Goal: Information Seeking & Learning: Find specific fact

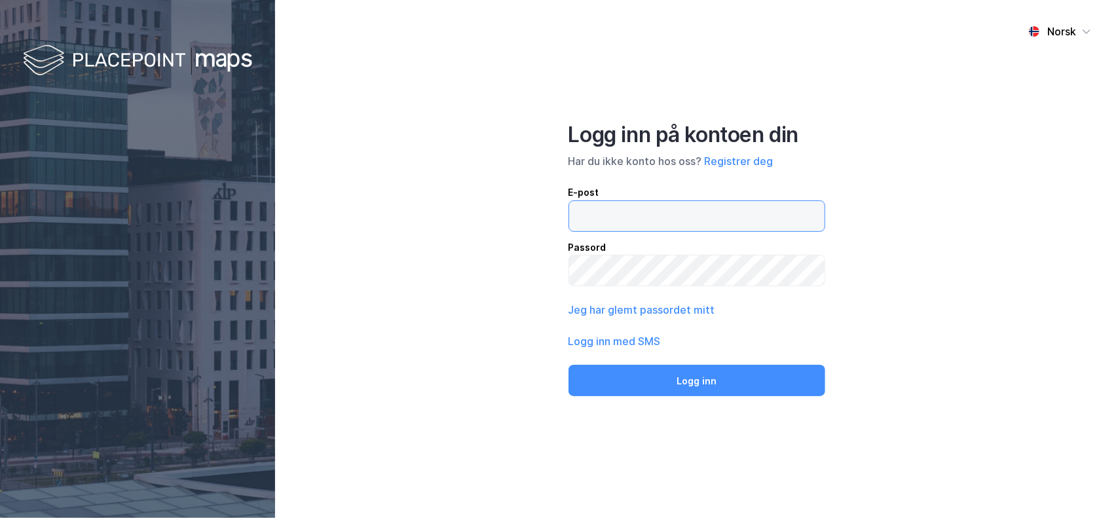
click at [627, 209] on input "email" at bounding box center [697, 216] width 256 height 30
type input "[PERSON_NAME][EMAIL_ADDRESS][DOMAIN_NAME]"
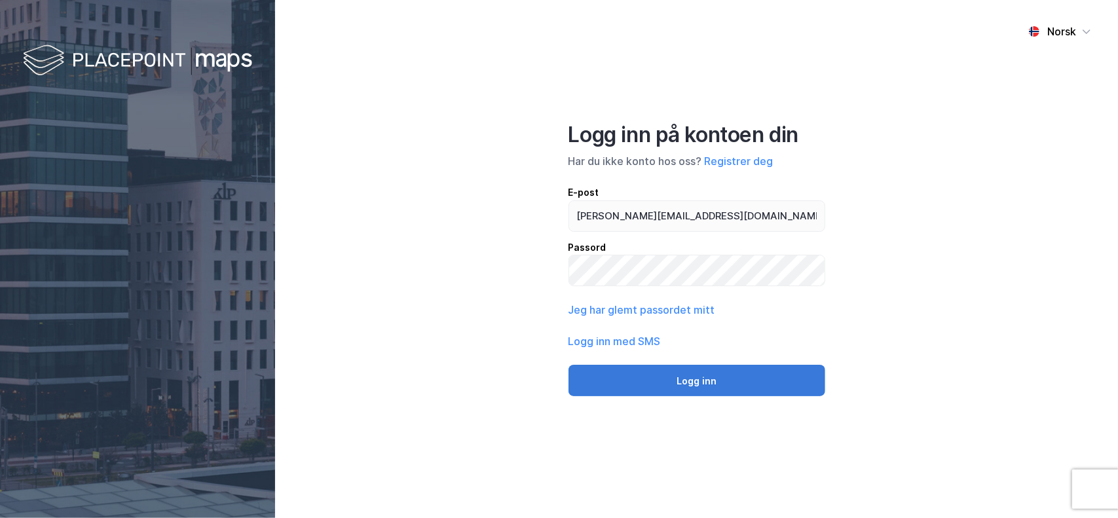
click at [629, 376] on button "Logg inn" at bounding box center [696, 380] width 257 height 31
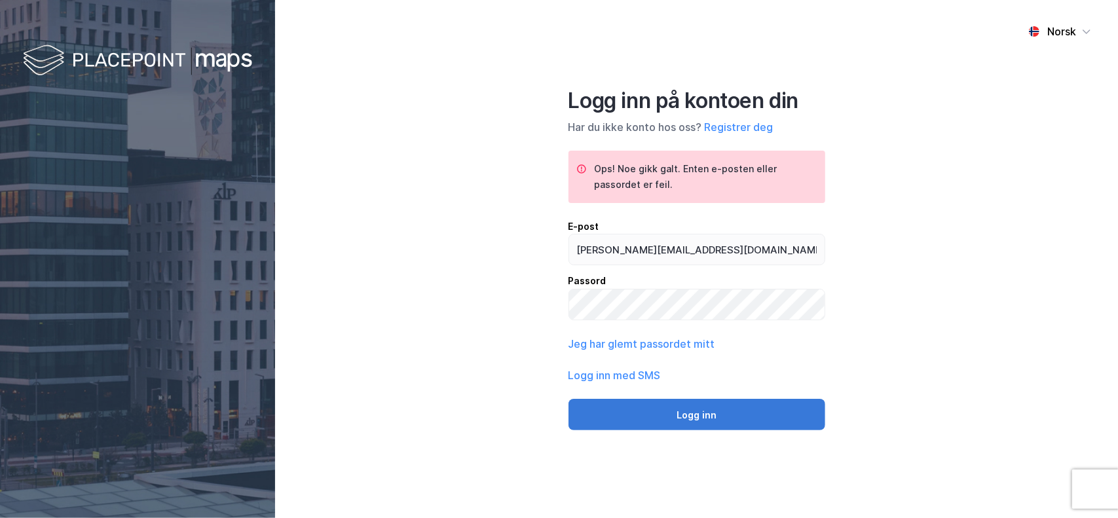
click at [685, 407] on button "Logg inn" at bounding box center [696, 414] width 257 height 31
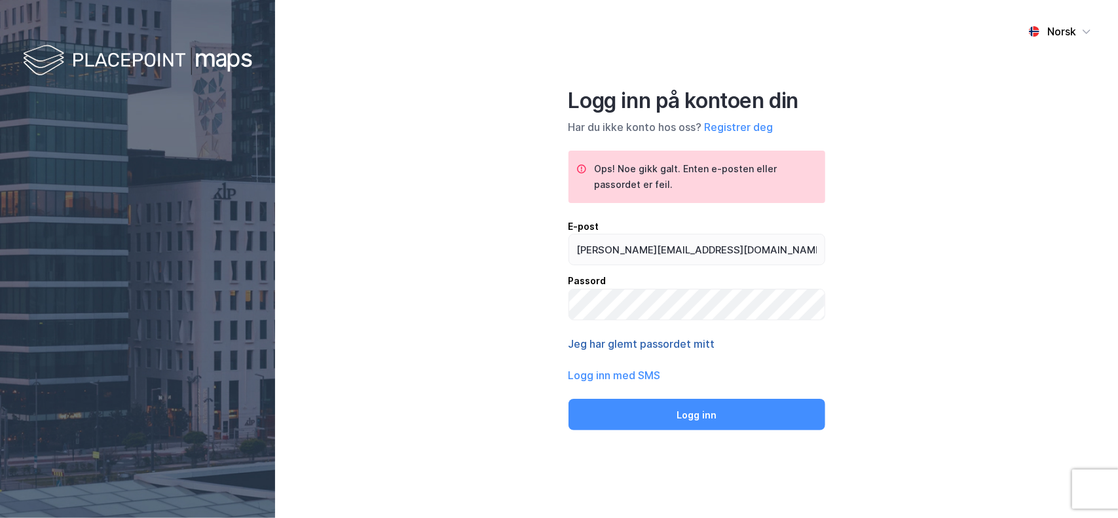
click at [638, 345] on button "Jeg har glemt passordet mitt" at bounding box center [641, 344] width 147 height 16
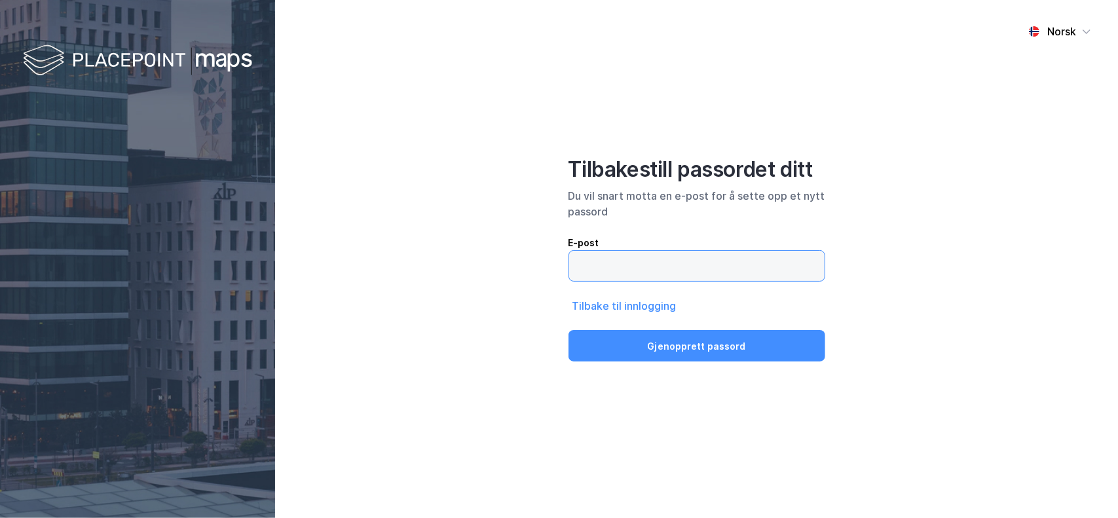
click at [656, 269] on input "email" at bounding box center [696, 266] width 255 height 30
type input "[PERSON_NAME][EMAIL_ADDRESS][DOMAIN_NAME]"
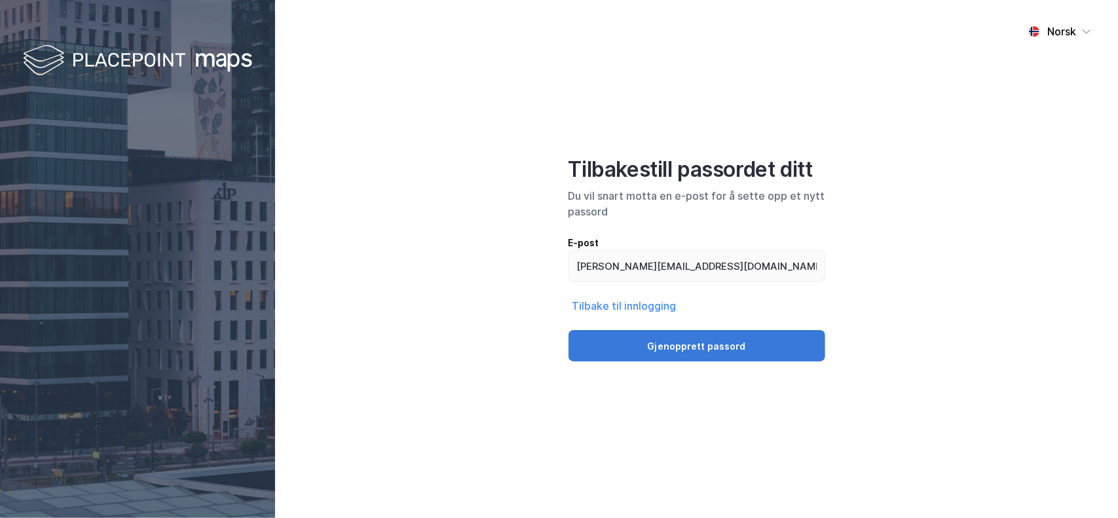
click at [694, 345] on button "Gjenopprett passord" at bounding box center [696, 345] width 257 height 31
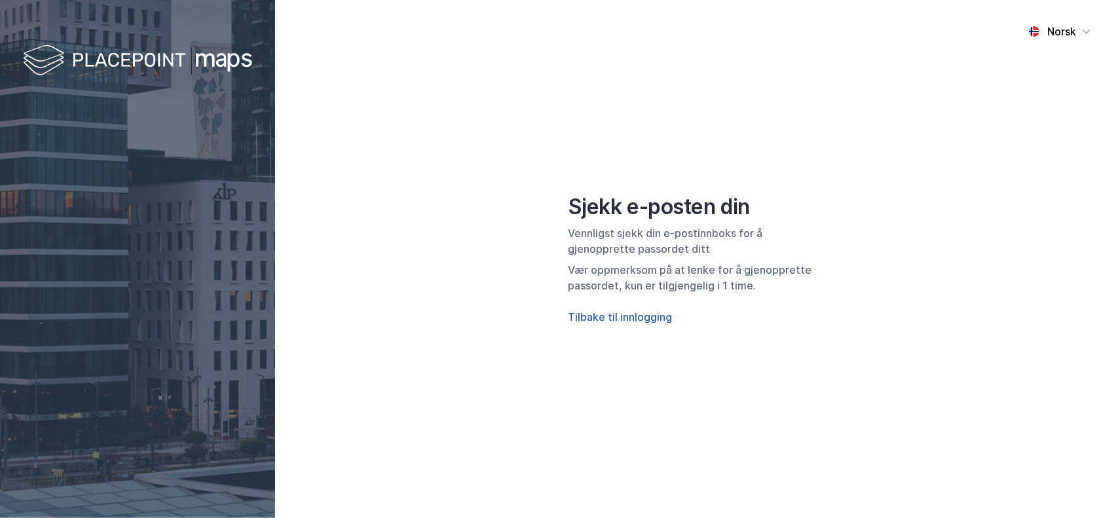
click at [611, 317] on button "Tilbake til innlogging" at bounding box center [620, 317] width 104 height 16
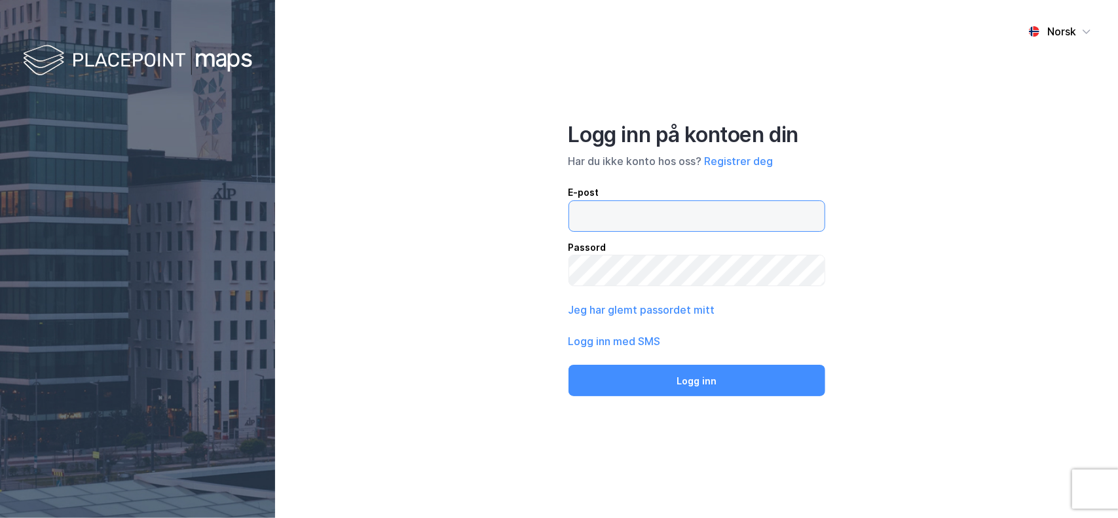
click at [619, 229] on input "email" at bounding box center [697, 216] width 256 height 30
type input "[PERSON_NAME][EMAIL_ADDRESS][DOMAIN_NAME]"
click at [505, 266] on div "Norsk Logg inn på kontoen din Har du ikke konto hos oss? Registrer deg E-post […" at bounding box center [696, 259] width 843 height 518
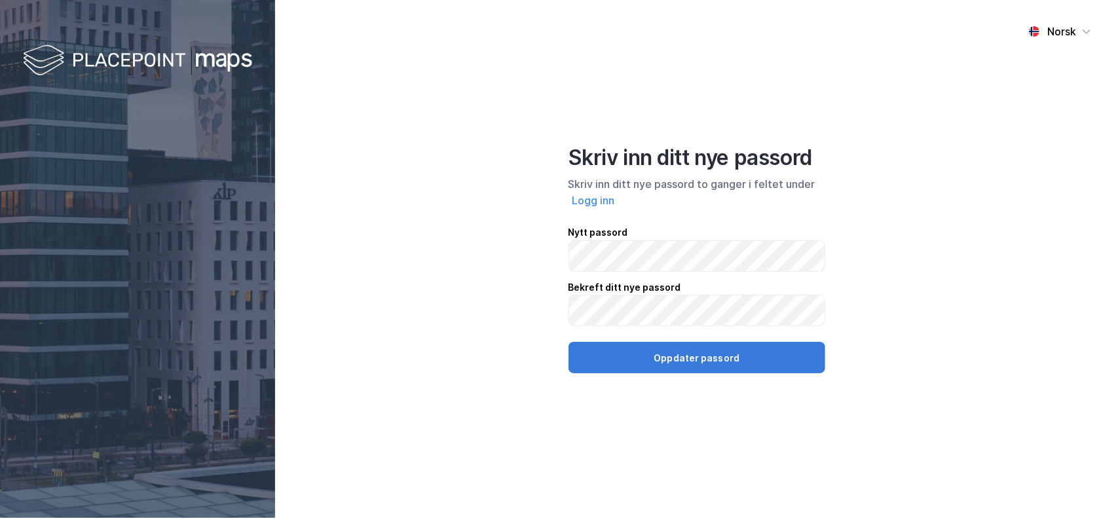
click at [693, 354] on button "Oppdater passord" at bounding box center [696, 357] width 257 height 31
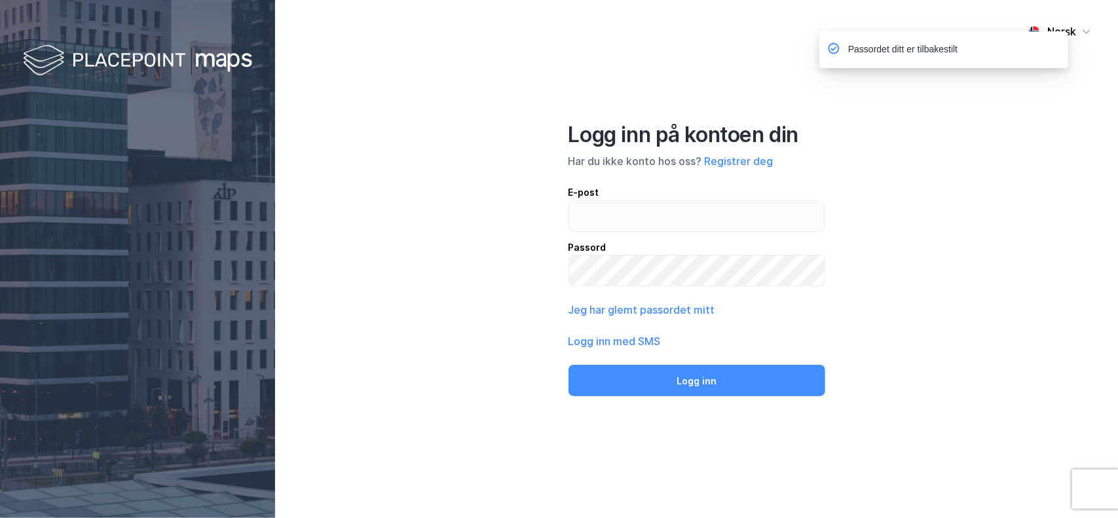
click at [910, 168] on div "Norsk Logg inn på kontoen din Har du ikke konto hos oss? Registrer deg E-post P…" at bounding box center [696, 259] width 843 height 518
click at [668, 232] on div "E-post Passord" at bounding box center [696, 236] width 257 height 102
click at [667, 220] on input "email" at bounding box center [697, 216] width 256 height 30
type input "[PERSON_NAME][EMAIL_ADDRESS][DOMAIN_NAME]"
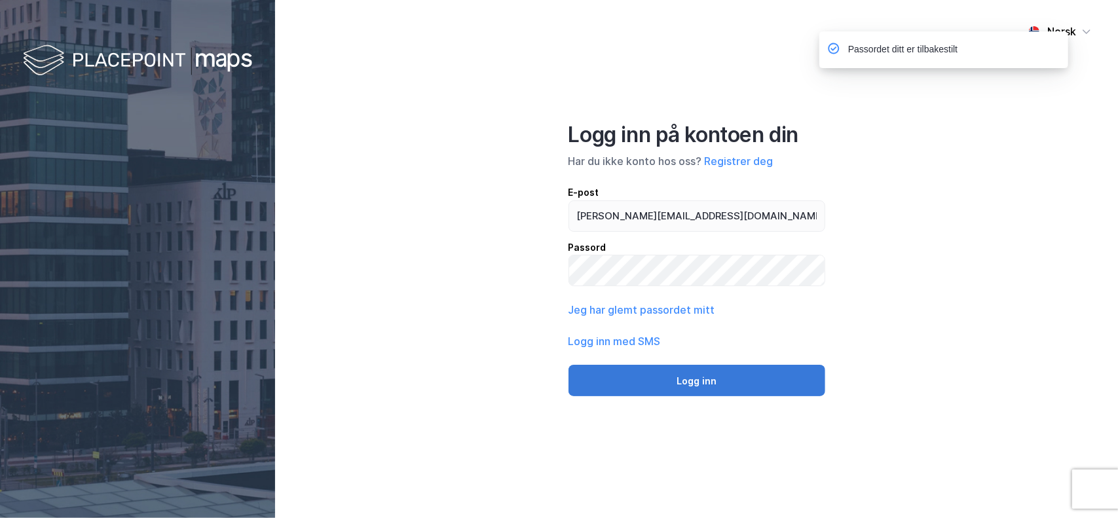
click at [680, 375] on button "Logg inn" at bounding box center [696, 380] width 257 height 31
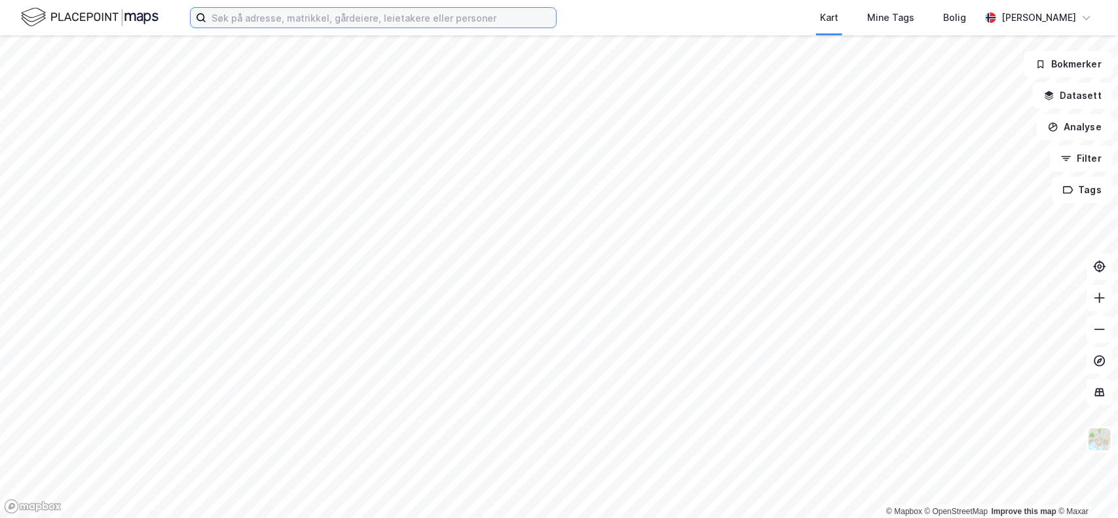
click at [236, 26] on input at bounding box center [381, 18] width 350 height 20
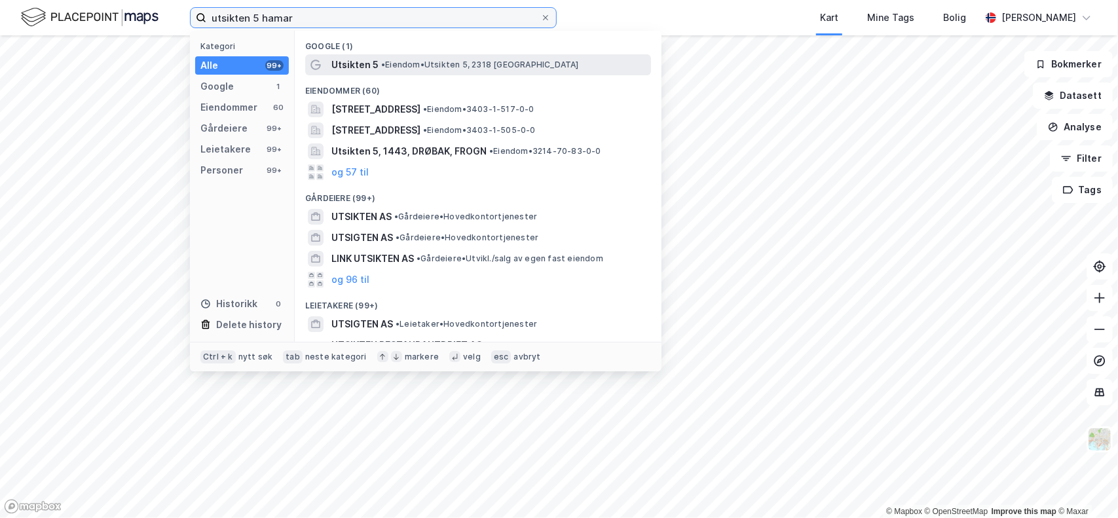
type input "utsikten 5 hamar"
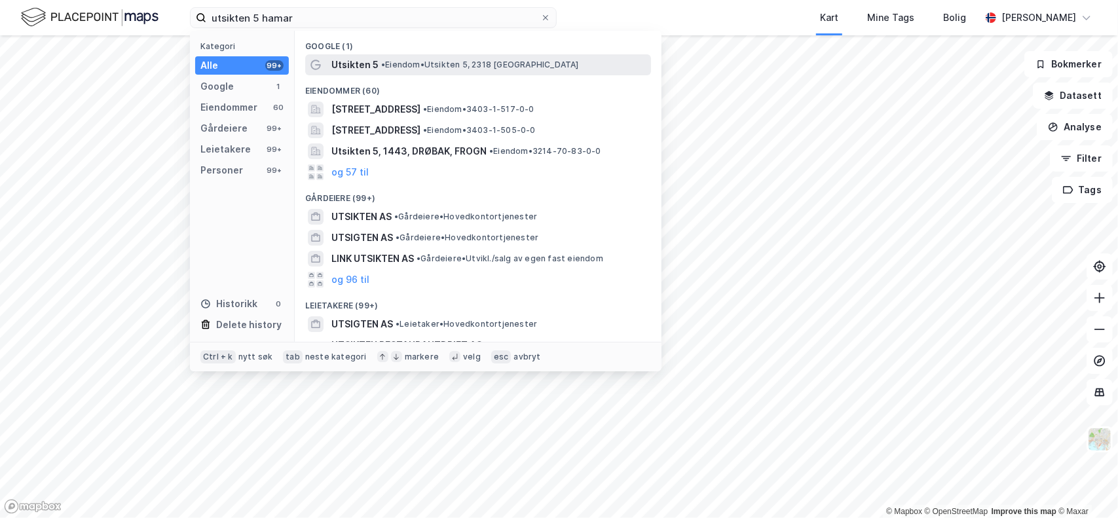
click at [385, 65] on span "•" at bounding box center [383, 65] width 4 height 10
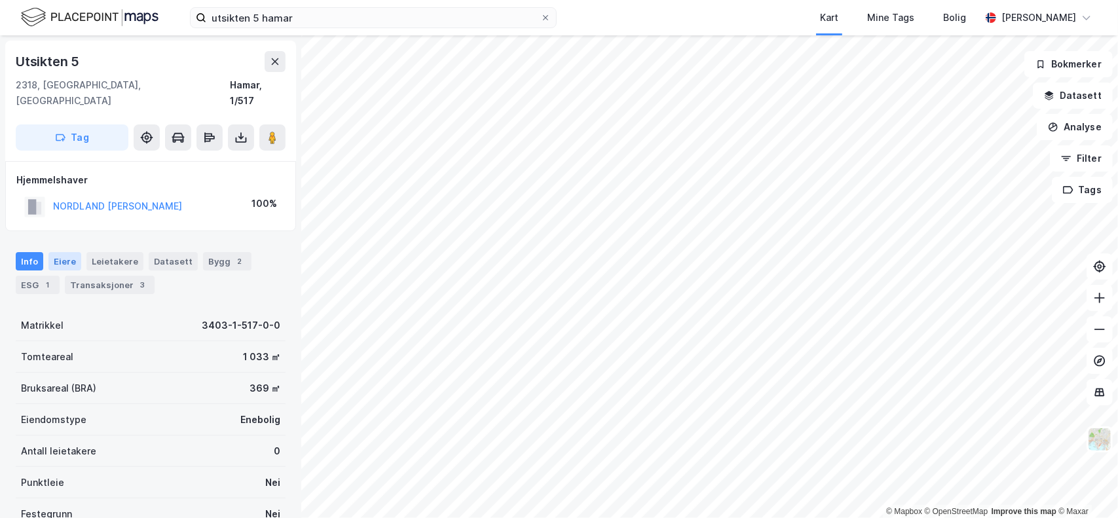
click at [65, 252] on div "Eiere" at bounding box center [64, 261] width 33 height 18
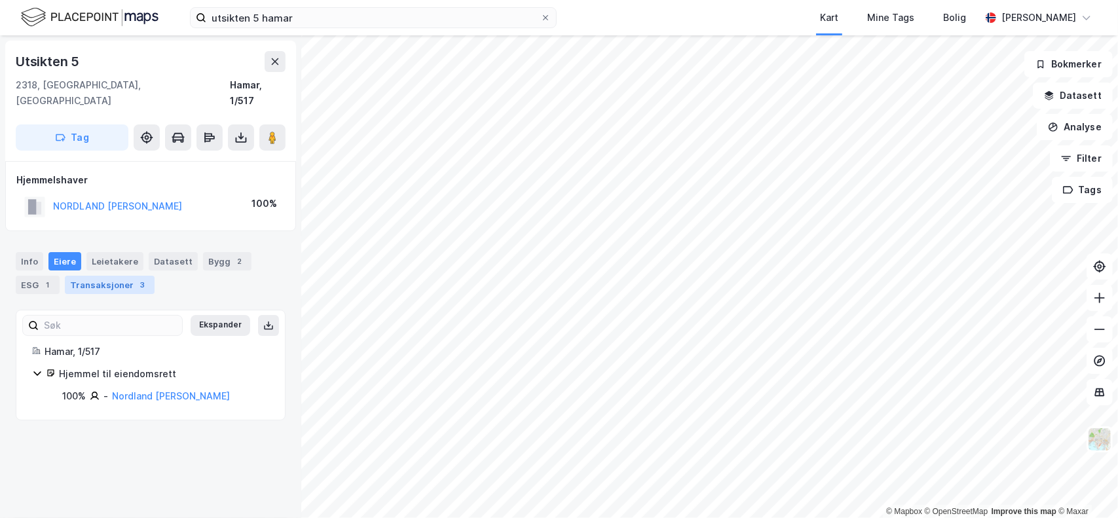
click at [117, 276] on div "Transaksjoner 3" at bounding box center [110, 285] width 90 height 18
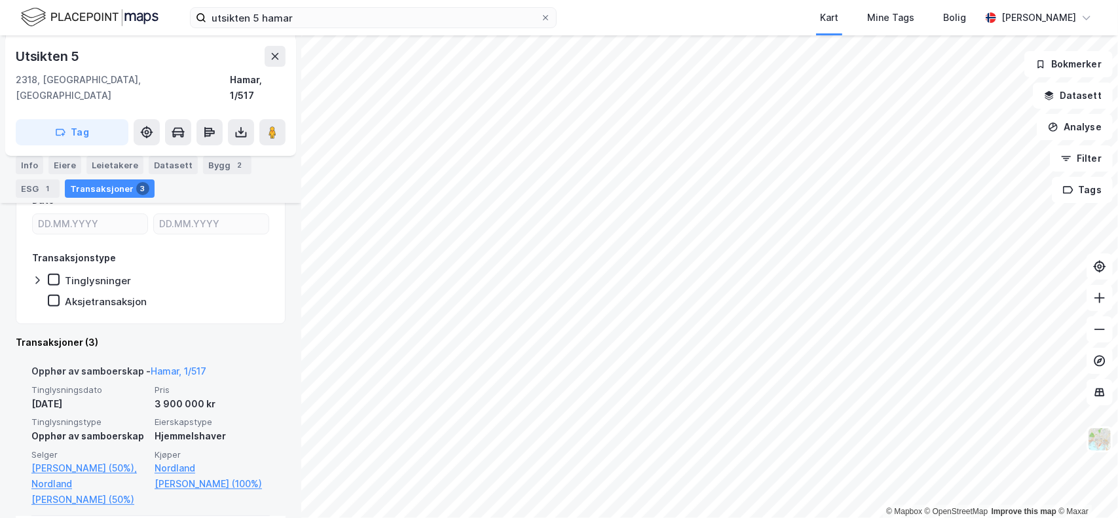
scroll to position [200, 0]
